Goal: Find specific page/section: Find specific page/section

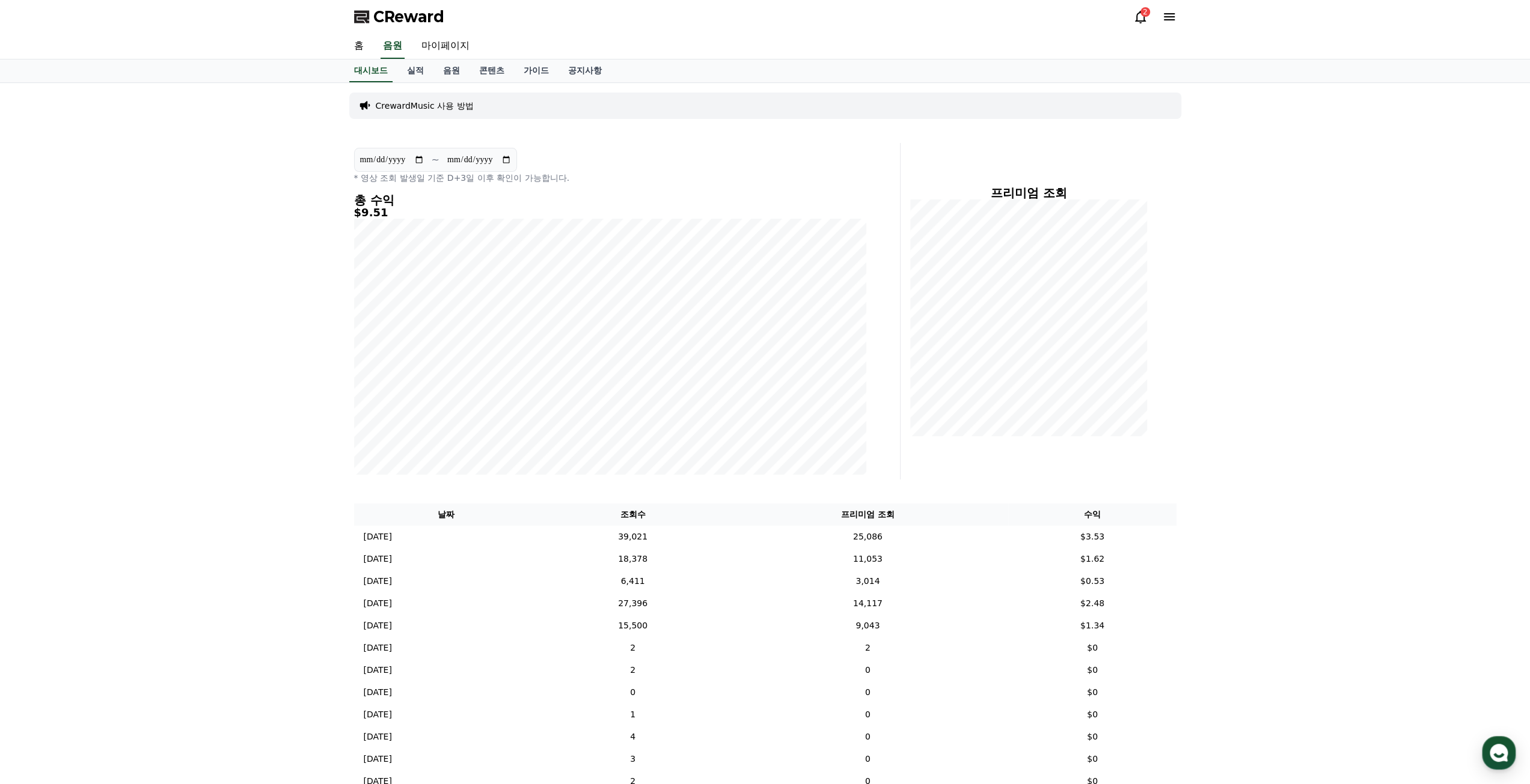
click at [1147, 22] on icon at bounding box center [1140, 16] width 14 height 14
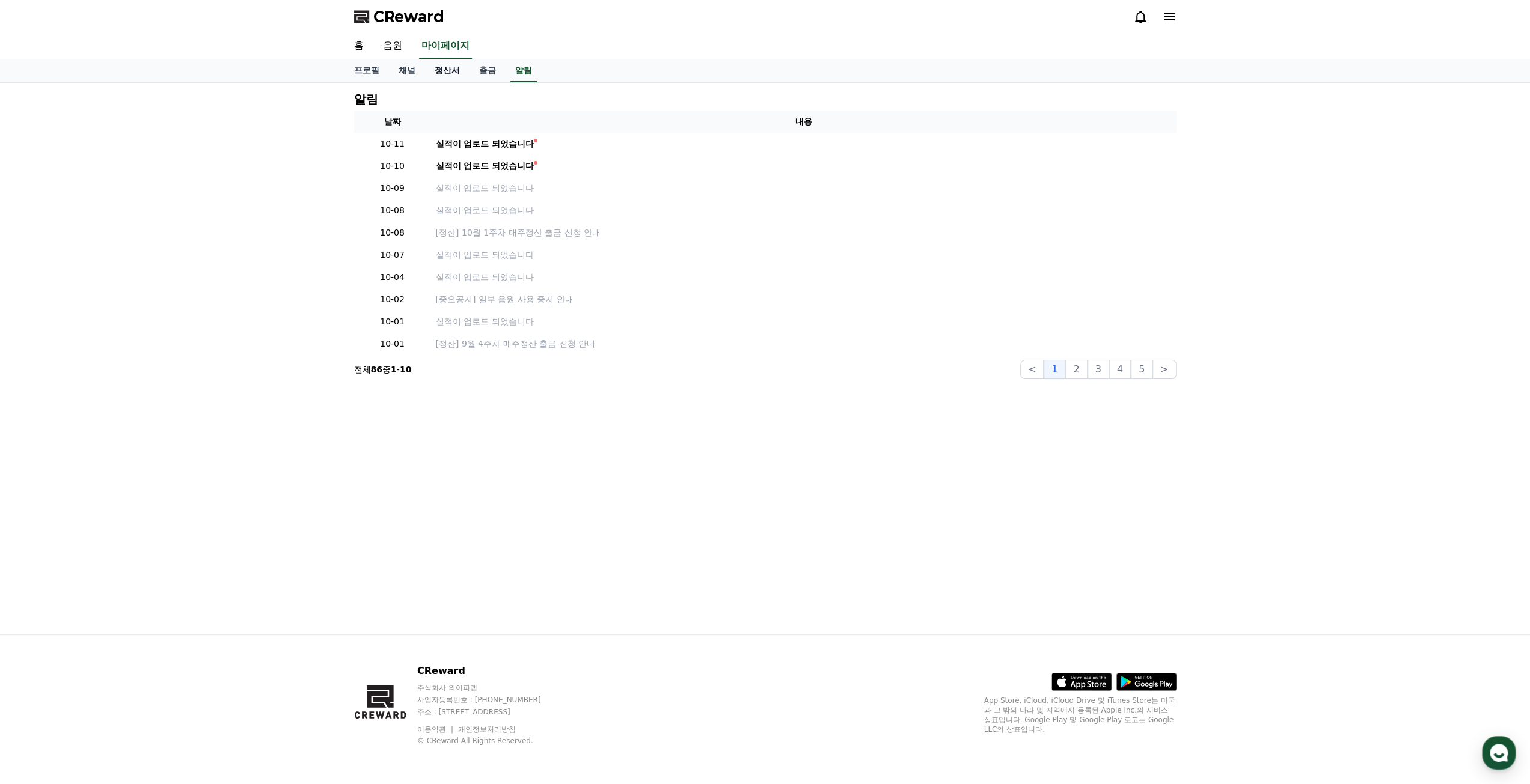
click at [452, 72] on link "정산서" at bounding box center [447, 71] width 45 height 23
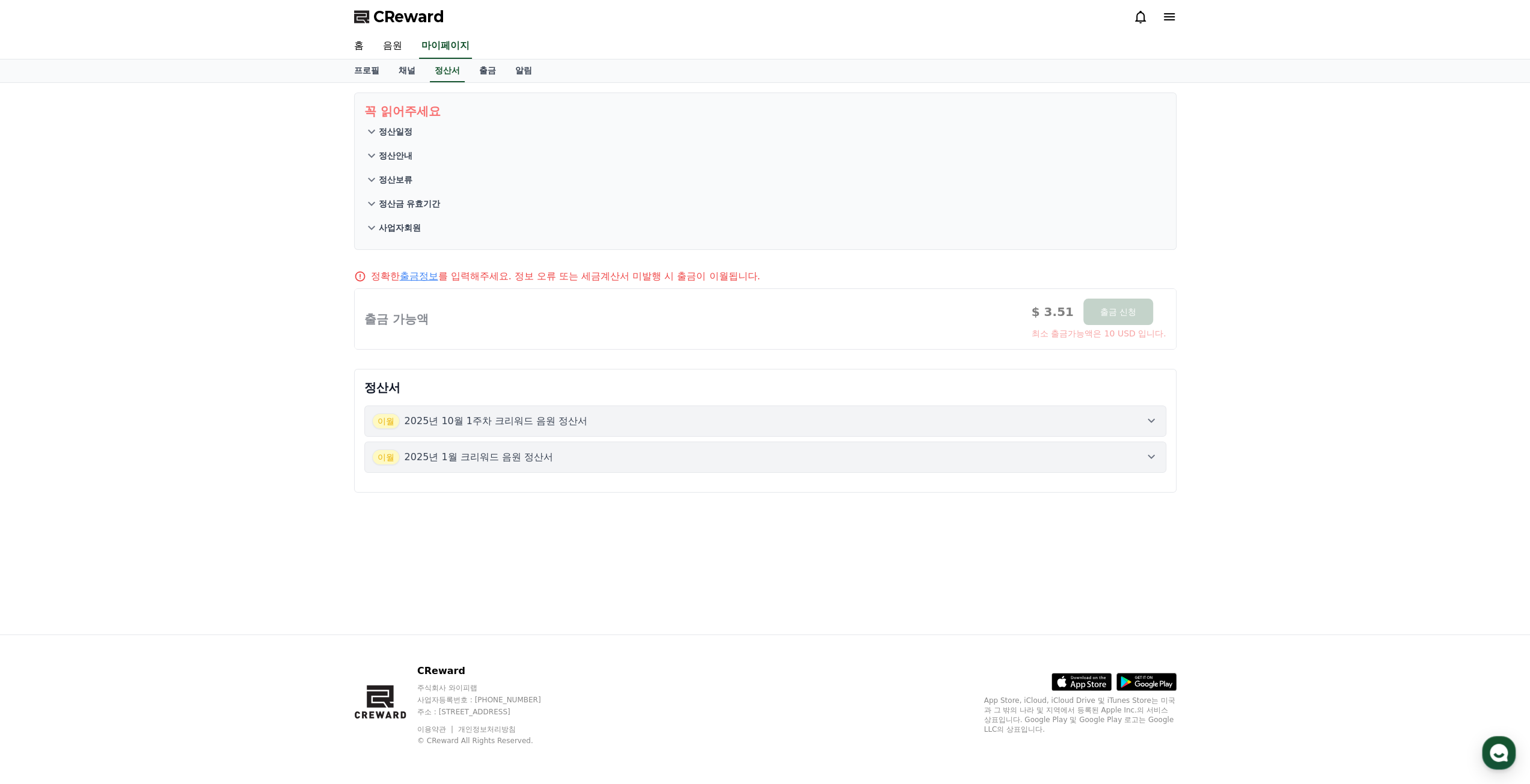
click at [401, 127] on p "정산일정" at bounding box center [396, 131] width 34 height 12
